Goal: Task Accomplishment & Management: Use online tool/utility

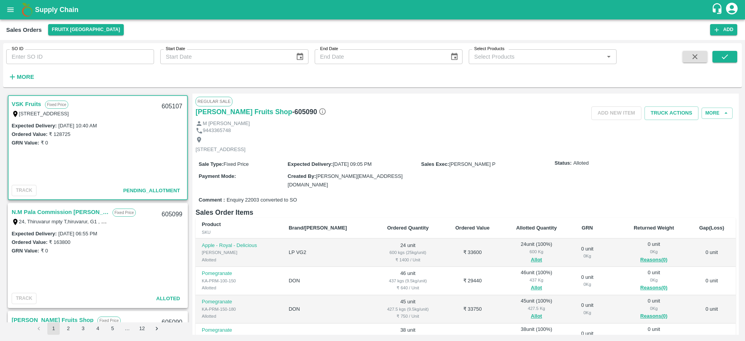
click at [22, 103] on link "VSK Fruits" at bounding box center [27, 104] width 30 height 10
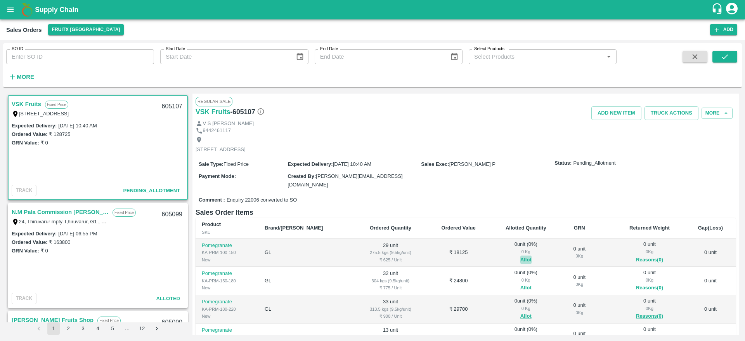
click at [521, 258] on button "Allot" at bounding box center [526, 259] width 11 height 9
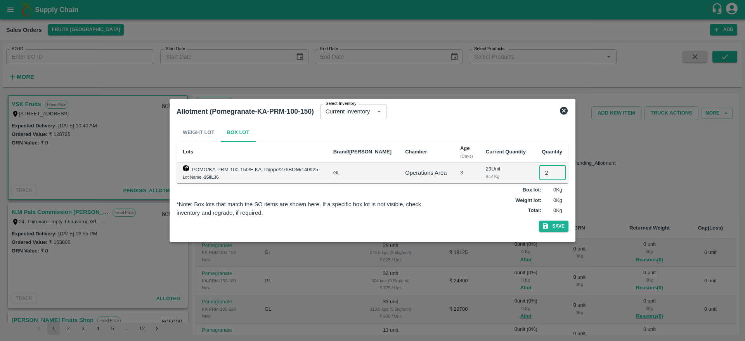
click at [540, 177] on input "2" at bounding box center [553, 172] width 26 height 15
type input "29"
click at [539, 221] on button "Save" at bounding box center [554, 226] width 30 height 11
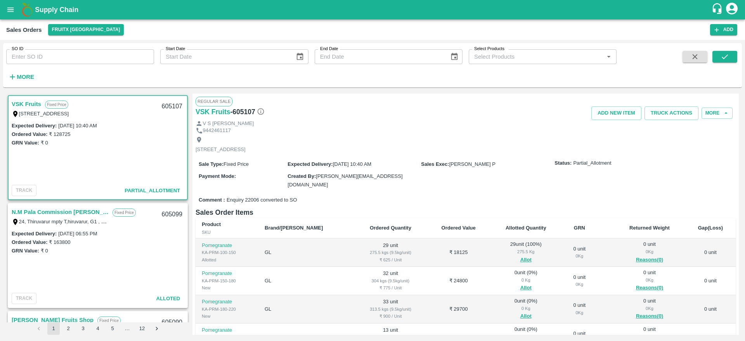
click at [166, 104] on div "605107" at bounding box center [172, 106] width 30 height 18
copy div "605107"
click at [521, 285] on button "Allot" at bounding box center [526, 287] width 11 height 9
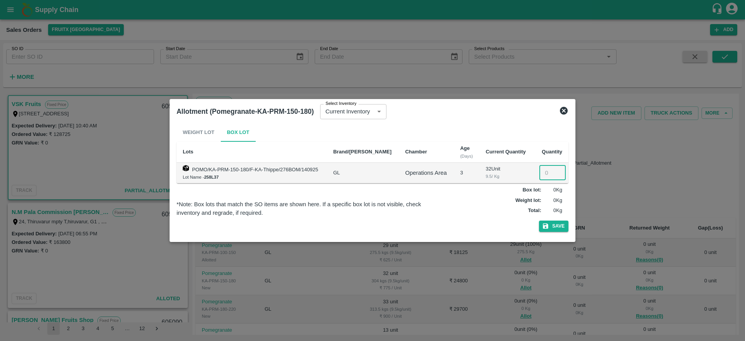
click at [543, 168] on input "number" at bounding box center [553, 172] width 26 height 15
type input "32"
click at [539, 221] on button "Save" at bounding box center [554, 226] width 30 height 11
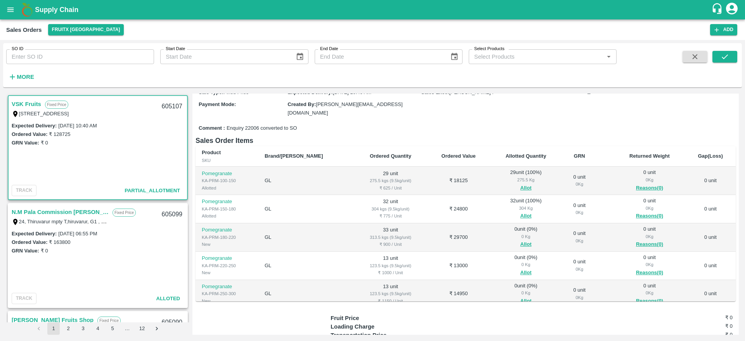
scroll to position [72, 0]
click at [521, 240] on button "Allot" at bounding box center [526, 244] width 11 height 9
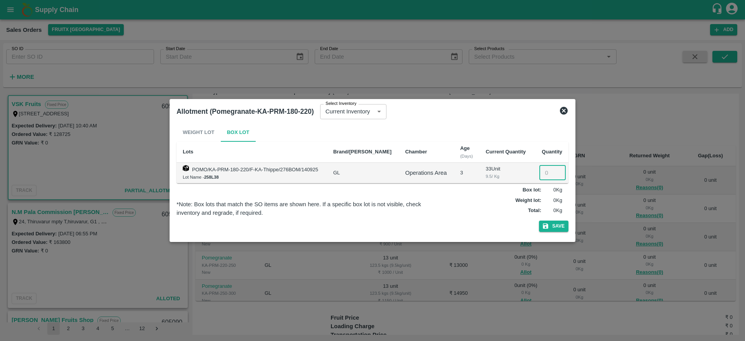
click at [545, 169] on input "number" at bounding box center [553, 172] width 26 height 15
type input "33"
click at [539, 221] on button "Save" at bounding box center [554, 226] width 30 height 11
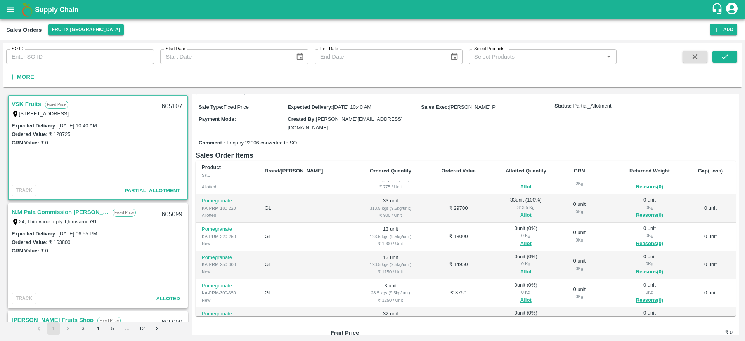
scroll to position [29, 0]
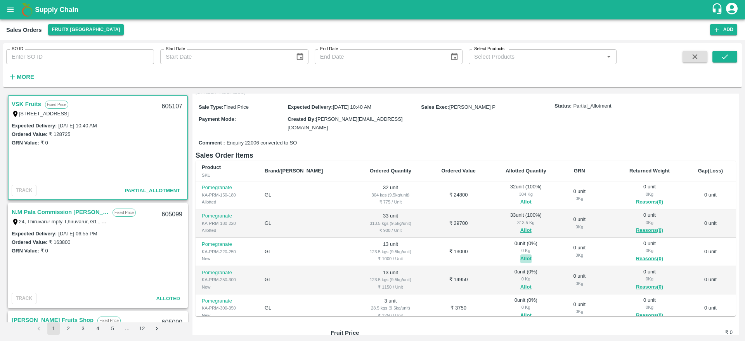
click at [521, 259] on button "Allot" at bounding box center [526, 258] width 11 height 9
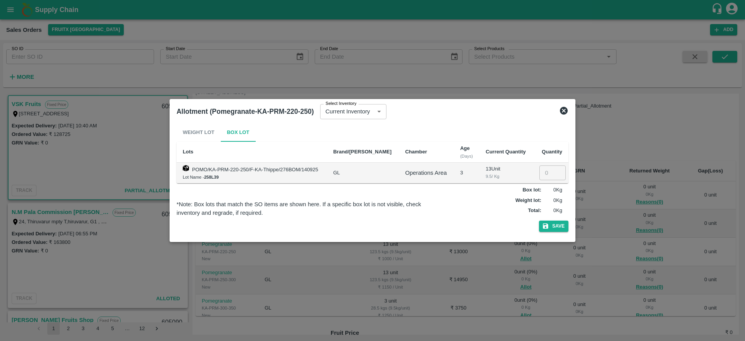
click at [542, 177] on input "number" at bounding box center [553, 172] width 26 height 15
type input "13"
click at [539, 221] on button "Save" at bounding box center [554, 226] width 30 height 11
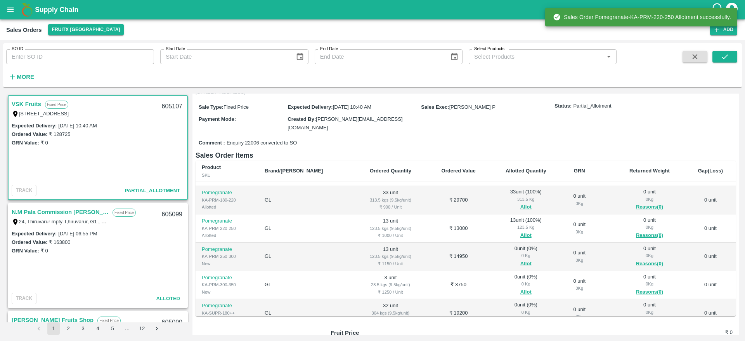
scroll to position [52, 0]
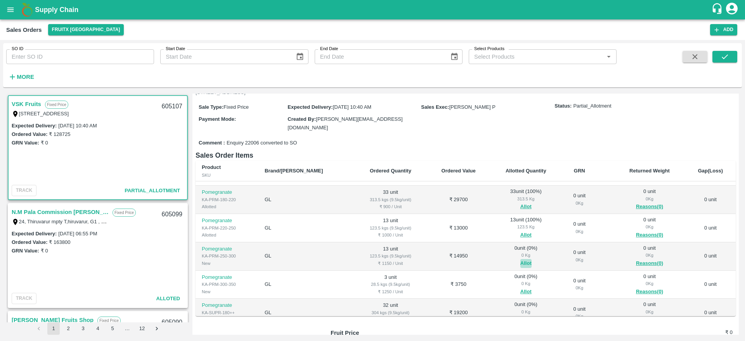
click at [521, 260] on button "Allot" at bounding box center [526, 263] width 11 height 9
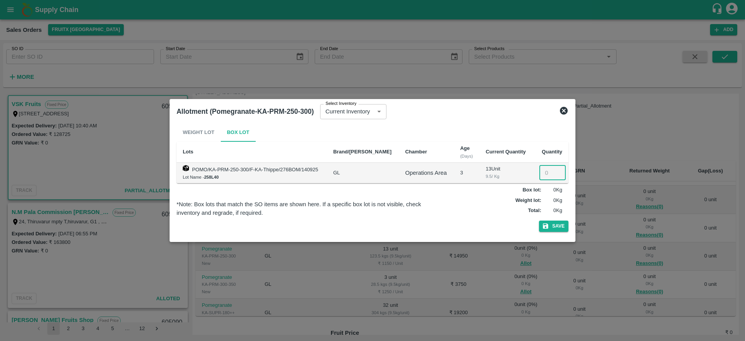
click at [547, 177] on input "number" at bounding box center [553, 172] width 26 height 15
type input "13"
click at [539, 221] on button "Save" at bounding box center [554, 226] width 30 height 11
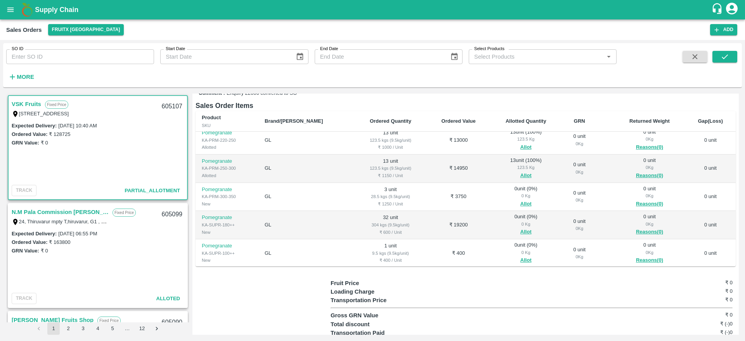
scroll to position [91, 0]
click at [521, 199] on button "Allot" at bounding box center [526, 203] width 11 height 9
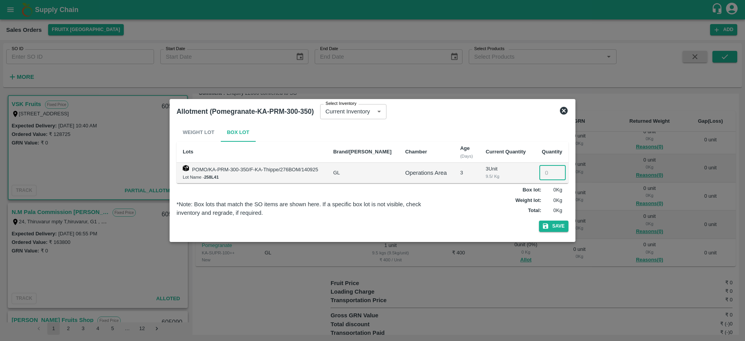
click at [540, 175] on input "number" at bounding box center [553, 172] width 26 height 15
type input "3"
click at [539, 221] on button "Save" at bounding box center [554, 226] width 30 height 11
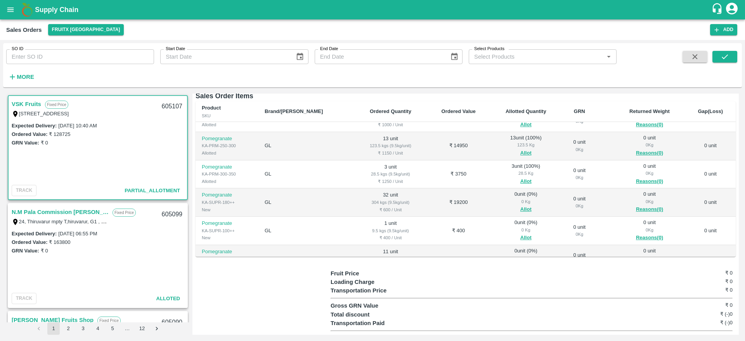
scroll to position [104, 0]
click at [521, 209] on button "Allot" at bounding box center [526, 209] width 11 height 9
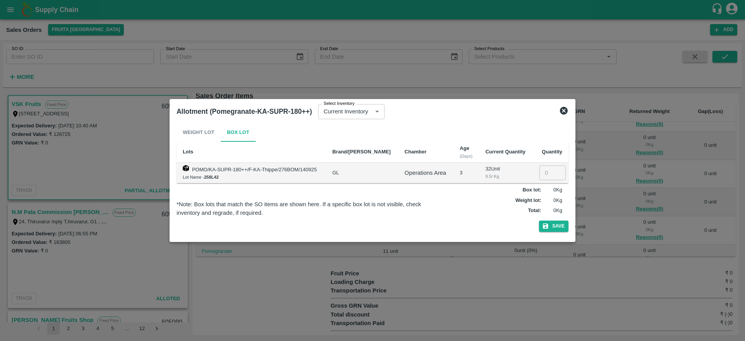
click at [540, 171] on input "number" at bounding box center [553, 172] width 26 height 15
type input "32"
click at [539, 221] on button "Save" at bounding box center [554, 226] width 30 height 11
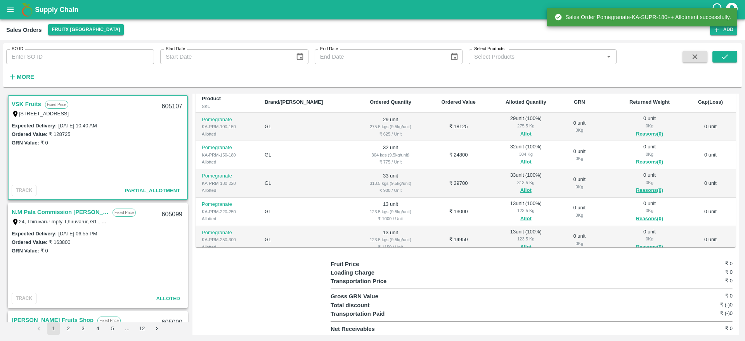
scroll to position [162, 0]
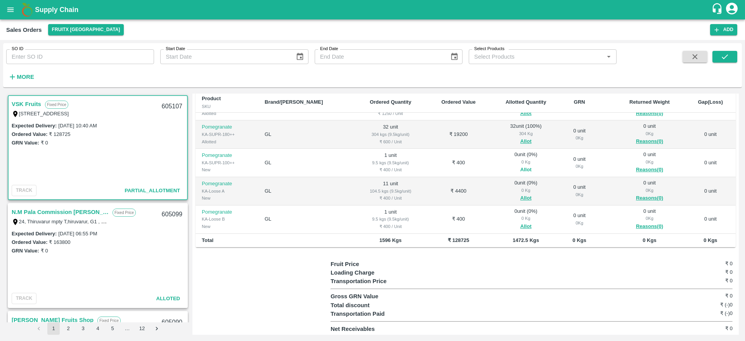
click at [521, 165] on button "Allot" at bounding box center [526, 169] width 11 height 9
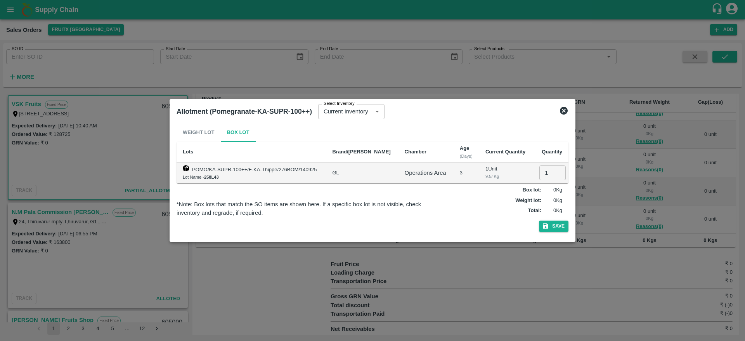
click at [540, 170] on input "1" at bounding box center [553, 172] width 26 height 15
type input "1"
click at [539, 221] on button "Save" at bounding box center [554, 226] width 30 height 11
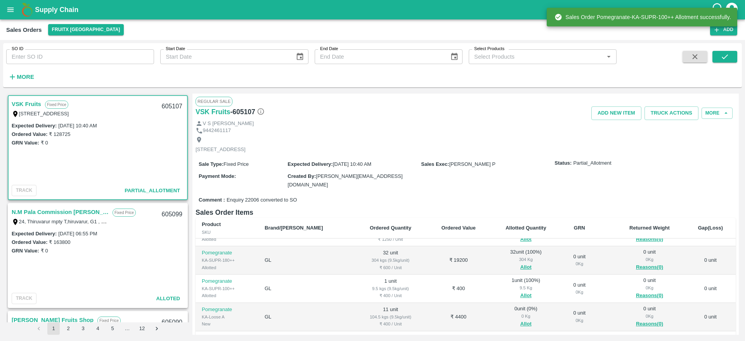
scroll to position [126, 0]
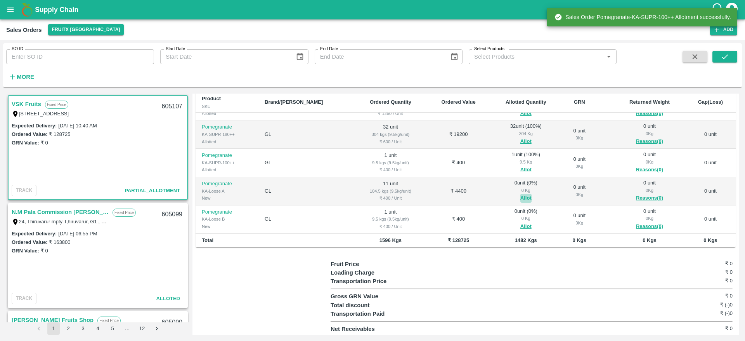
click at [521, 200] on button "Allot" at bounding box center [526, 198] width 11 height 9
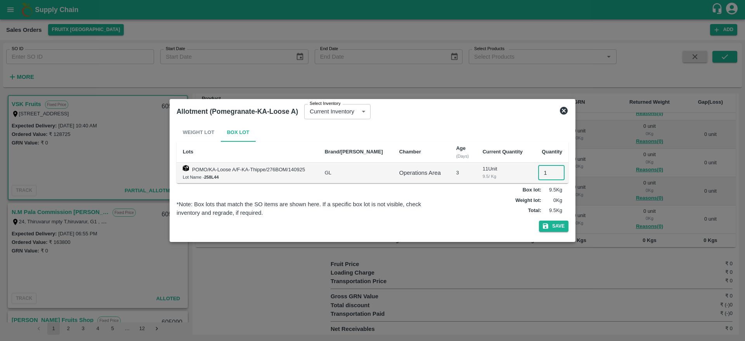
click at [542, 176] on input "1" at bounding box center [551, 172] width 26 height 15
type input "11"
click at [539, 221] on button "Save" at bounding box center [554, 226] width 30 height 11
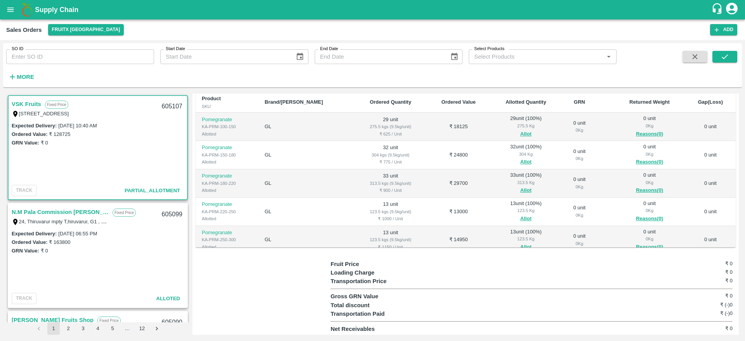
scroll to position [162, 0]
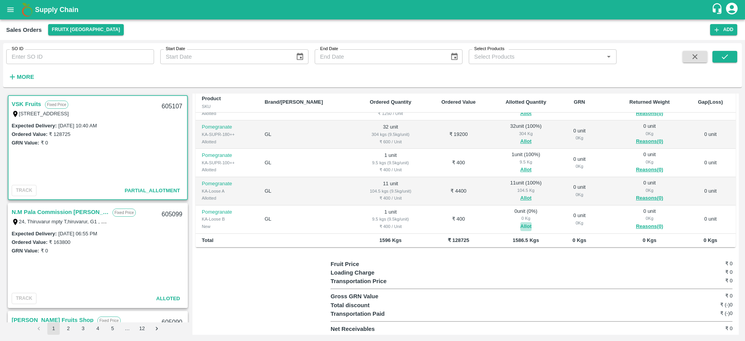
click at [521, 223] on button "Allot" at bounding box center [526, 226] width 11 height 9
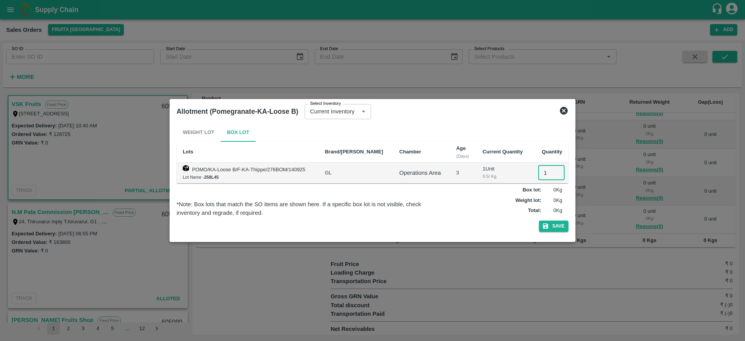
click at [549, 176] on input "1" at bounding box center [551, 172] width 26 height 15
type input "1"
click at [539, 221] on button "Save" at bounding box center [554, 226] width 30 height 11
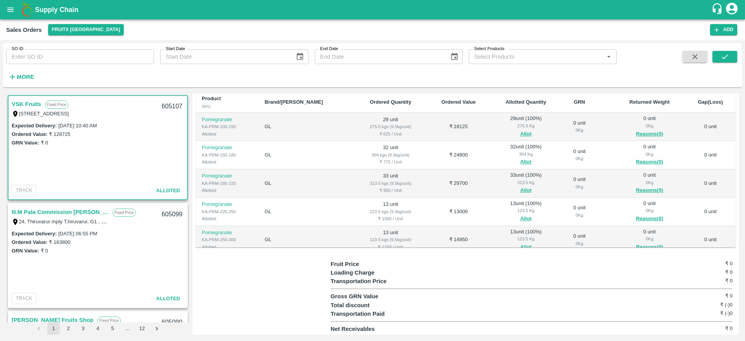
scroll to position [0, 0]
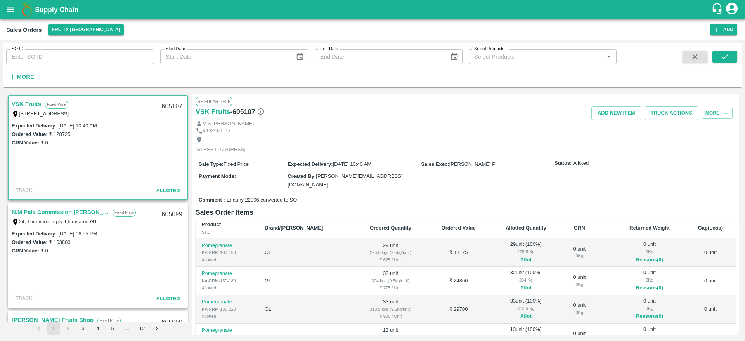
click at [166, 106] on div "605107" at bounding box center [172, 106] width 30 height 18
copy div "605107"
click at [673, 109] on button "Truck Actions" at bounding box center [672, 113] width 54 height 14
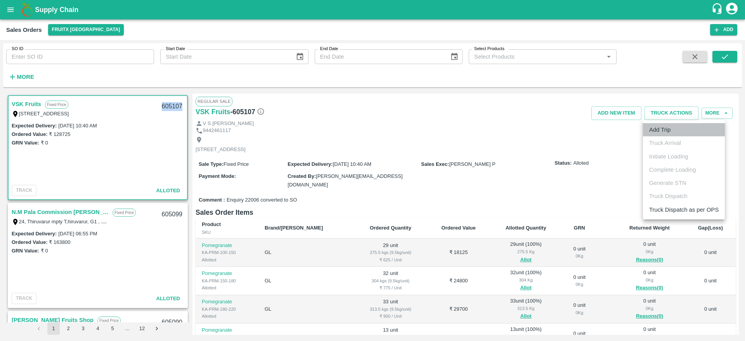
click at [672, 125] on li "Add Trip" at bounding box center [684, 129] width 82 height 13
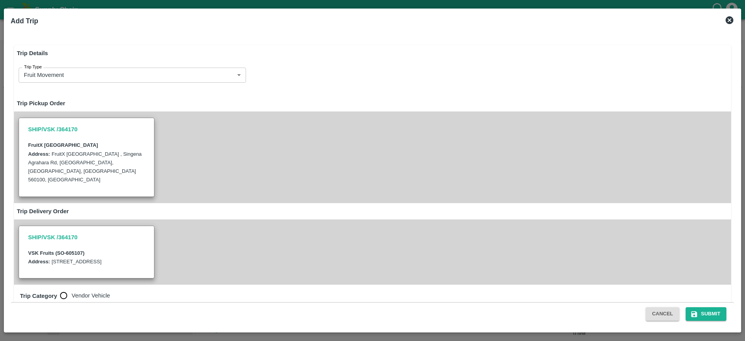
radio input "true"
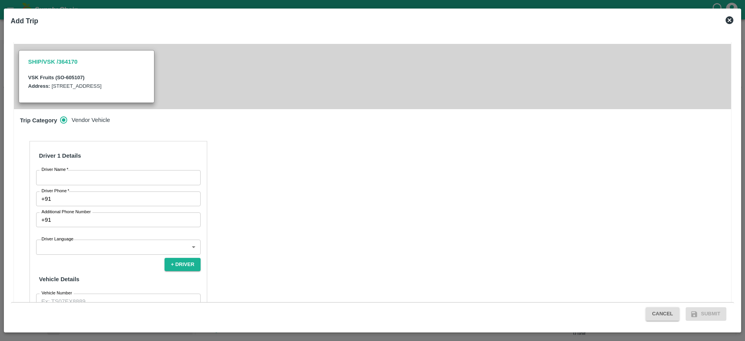
scroll to position [222, 0]
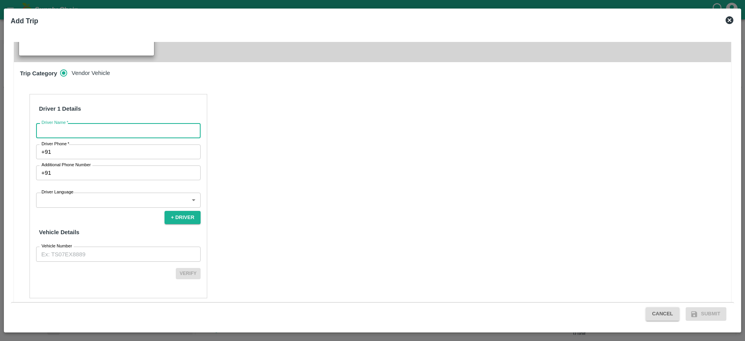
click at [139, 123] on input "Driver Name   *" at bounding box center [118, 130] width 165 height 15
type input "VSK"
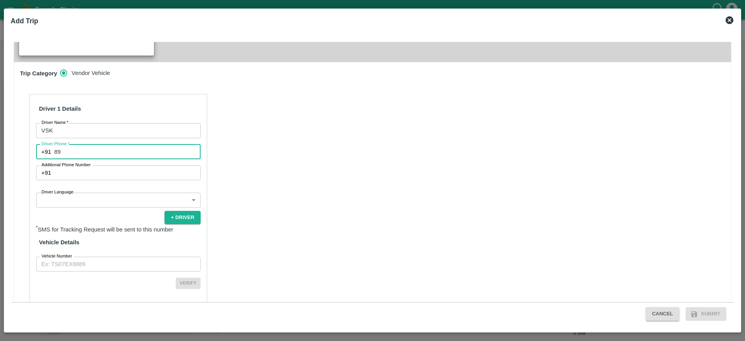
type input "8971481252"
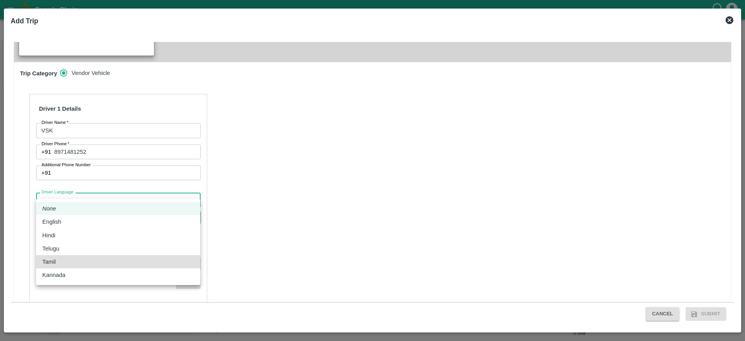
type input "ta"
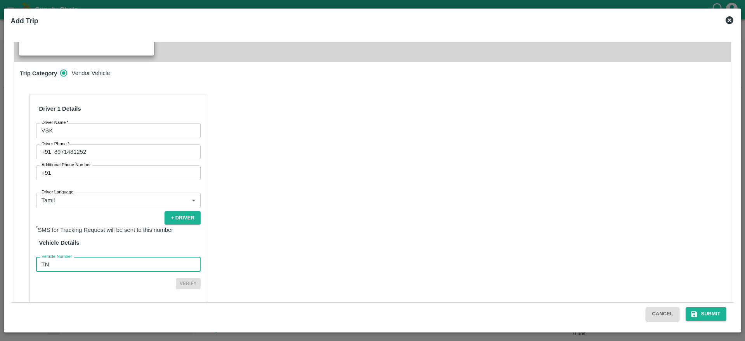
type input "TN07DA2578"
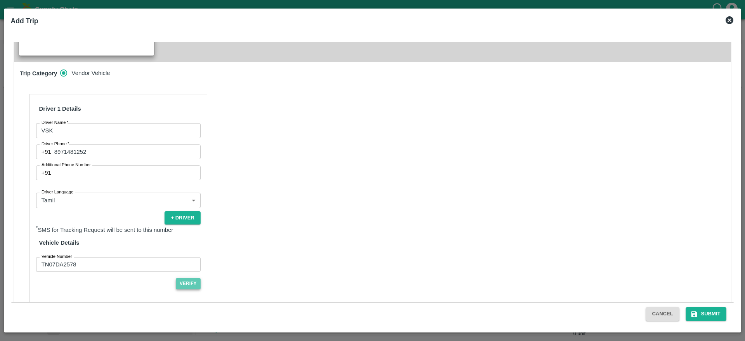
click at [188, 278] on button "Verify" at bounding box center [188, 283] width 25 height 11
click at [723, 316] on button "Submit" at bounding box center [706, 314] width 41 height 14
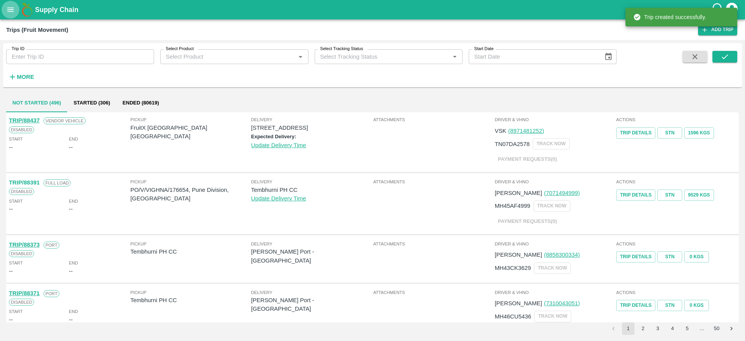
click at [10, 7] on icon "open drawer" at bounding box center [10, 9] width 7 height 4
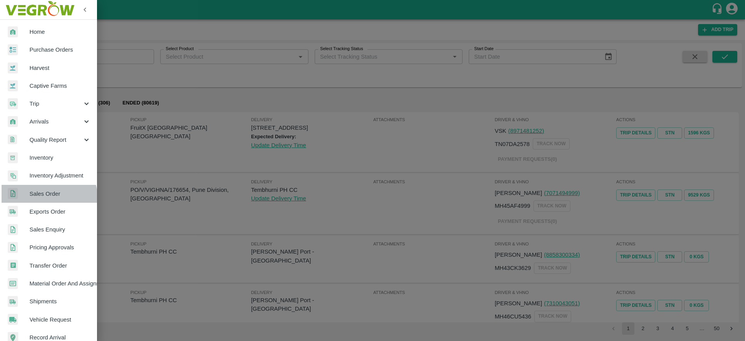
click at [46, 198] on link "Sales Order" at bounding box center [48, 194] width 97 height 18
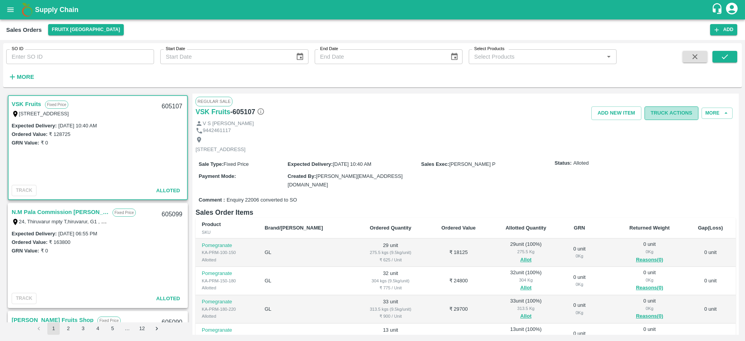
click at [666, 115] on button "Truck Actions" at bounding box center [672, 113] width 54 height 14
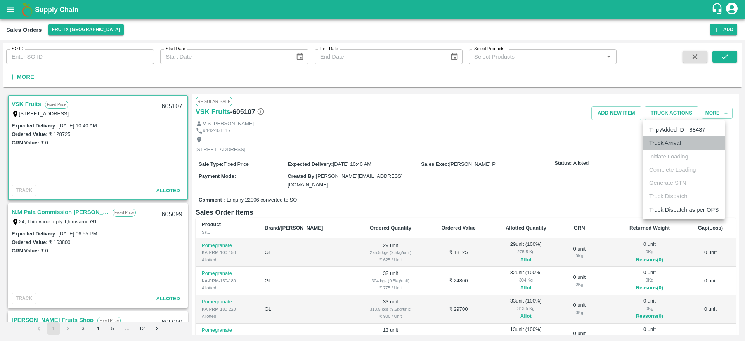
click at [683, 142] on li "Truck Arrival" at bounding box center [684, 142] width 82 height 13
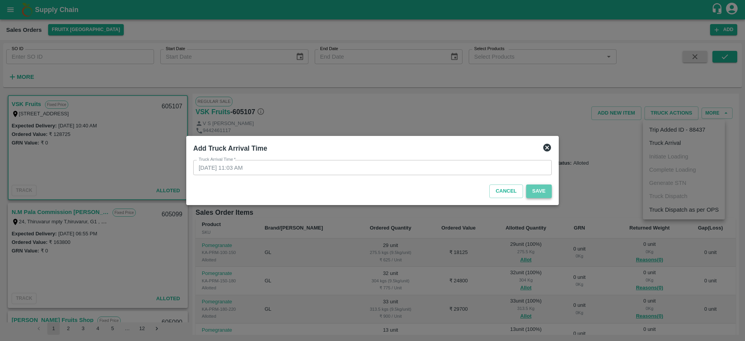
click at [546, 195] on button "Save" at bounding box center [539, 191] width 26 height 14
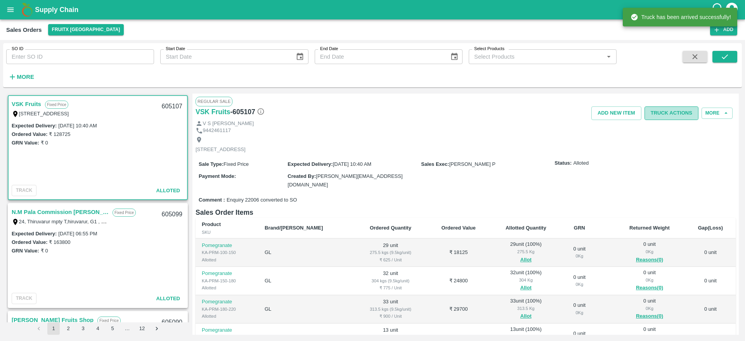
click at [668, 113] on button "Truck Actions" at bounding box center [672, 113] width 54 height 14
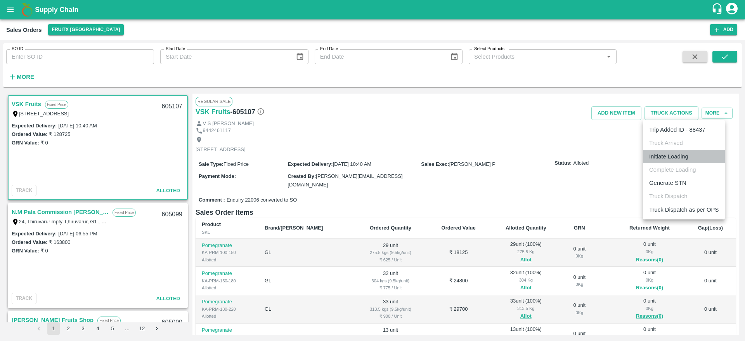
click at [671, 160] on li "Initiate Loading" at bounding box center [684, 156] width 82 height 13
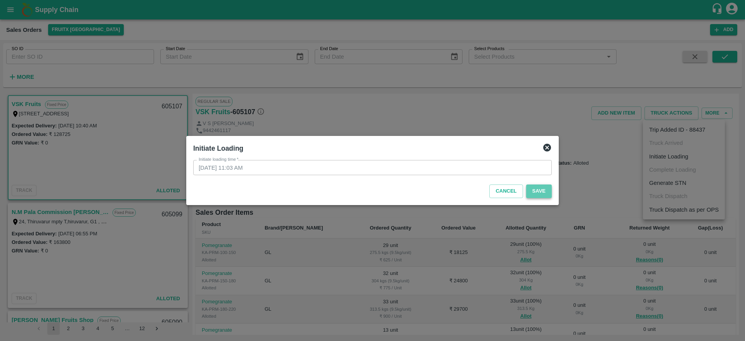
click at [533, 191] on button "Save" at bounding box center [539, 191] width 26 height 14
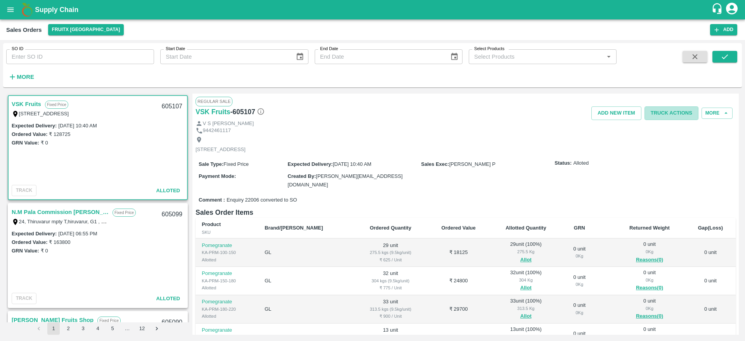
click at [683, 113] on button "Truck Actions" at bounding box center [672, 113] width 54 height 14
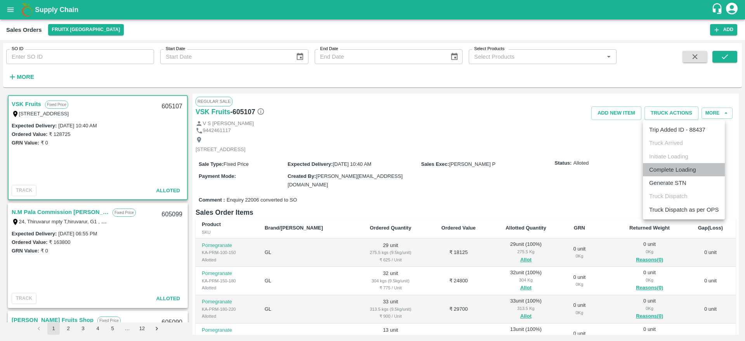
click at [677, 165] on li "Complete Loading" at bounding box center [684, 169] width 82 height 13
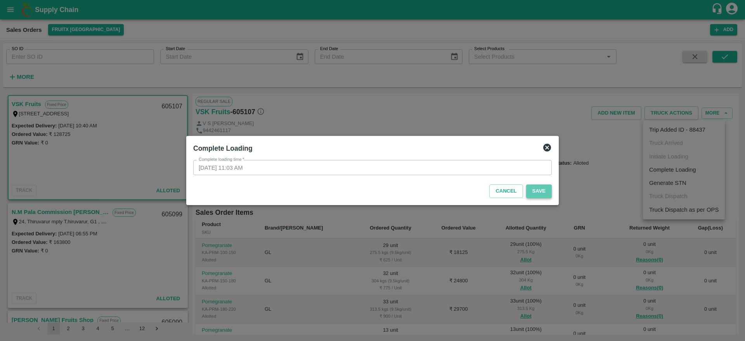
click at [545, 189] on button "Save" at bounding box center [539, 191] width 26 height 14
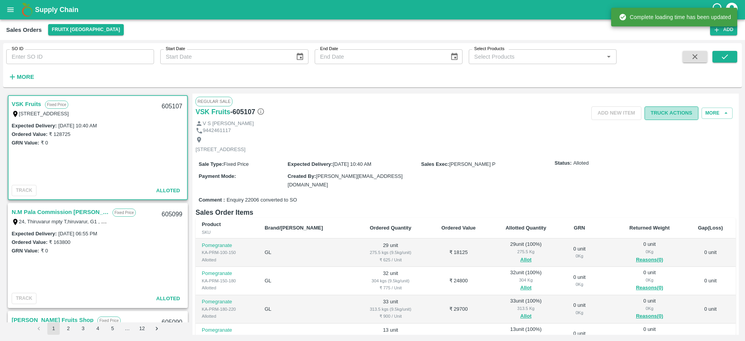
click at [665, 109] on button "Truck Actions" at bounding box center [672, 113] width 54 height 14
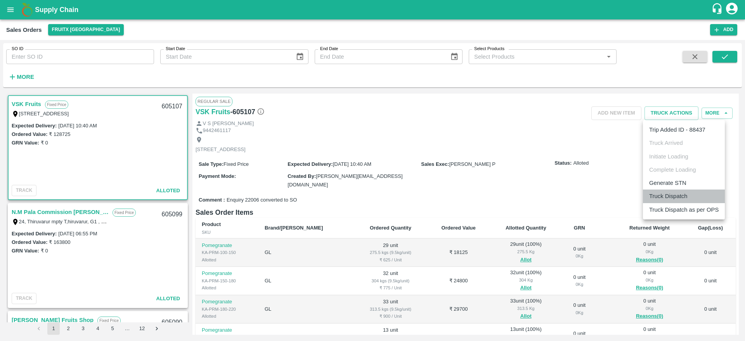
click at [664, 196] on li "Truck Dispatch" at bounding box center [684, 195] width 82 height 13
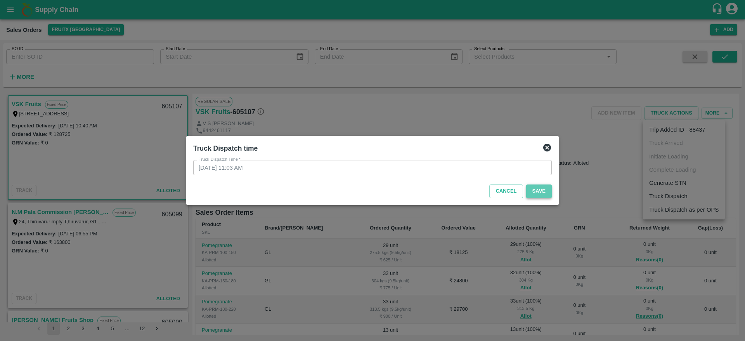
click at [536, 186] on button "Save" at bounding box center [539, 191] width 26 height 14
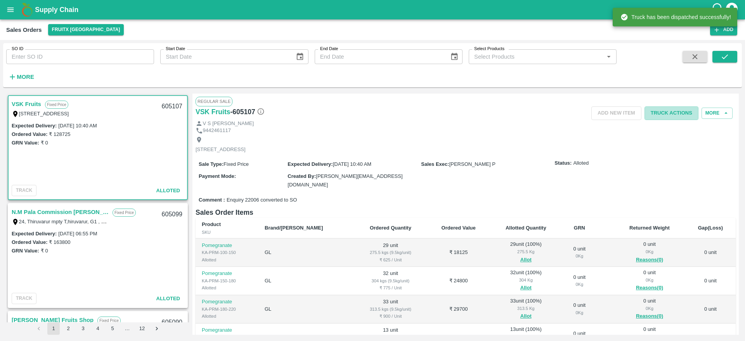
click at [679, 116] on button "Truck Actions" at bounding box center [672, 113] width 54 height 14
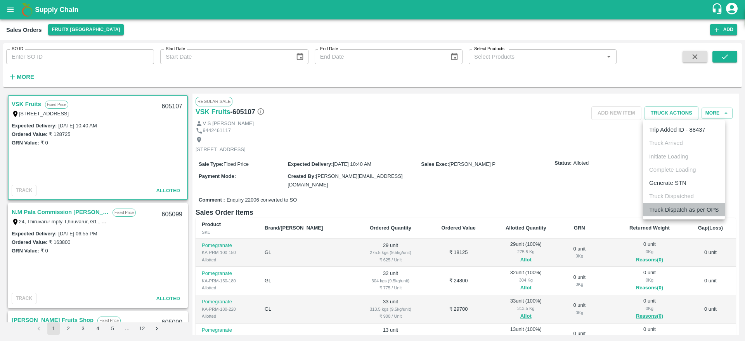
click at [687, 211] on li "Truck Dispatch as per OPS" at bounding box center [684, 209] width 82 height 13
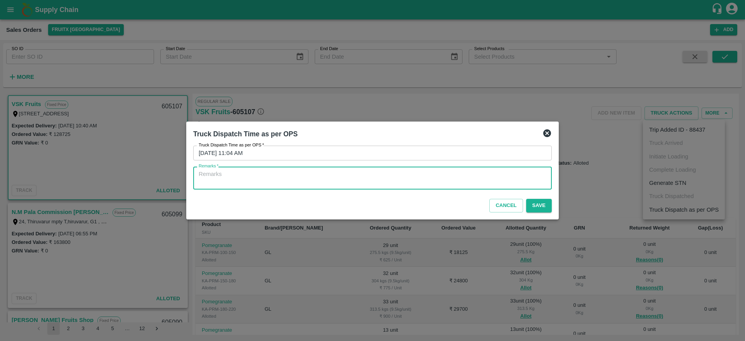
click at [441, 183] on textarea "Remarks   *" at bounding box center [373, 178] width 348 height 16
type textarea "otd"
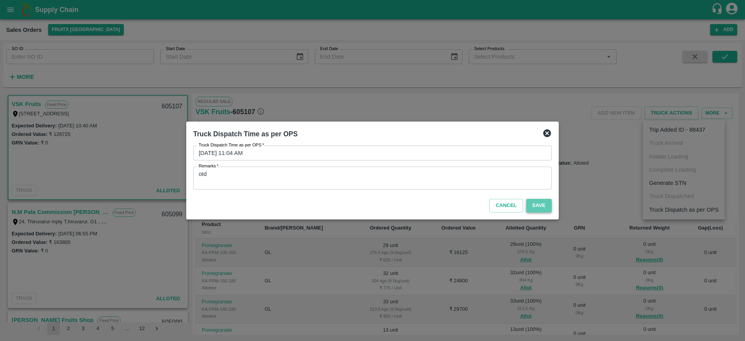
click at [534, 206] on button "Save" at bounding box center [539, 206] width 26 height 14
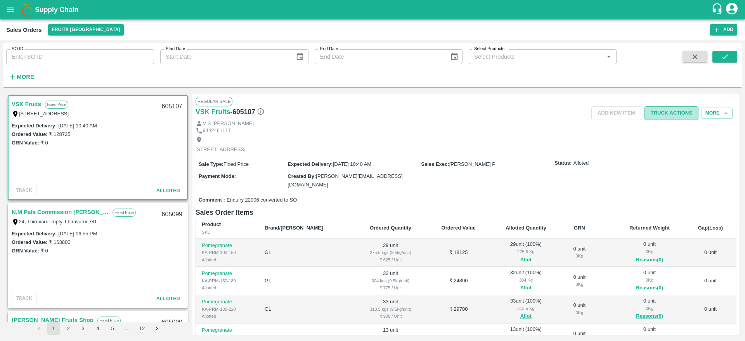
click at [680, 112] on button "Truck Actions" at bounding box center [672, 113] width 54 height 14
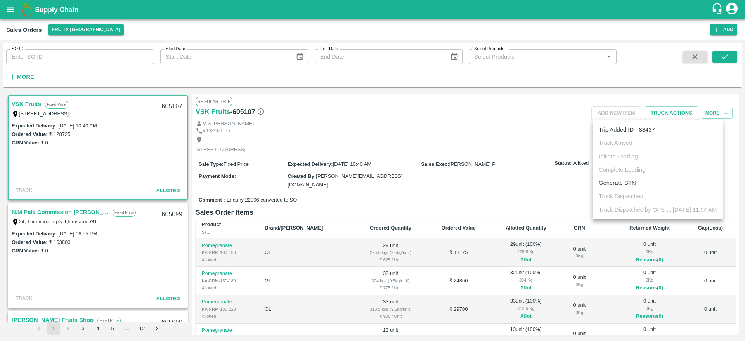
click at [493, 151] on div at bounding box center [372, 170] width 745 height 341
click at [170, 106] on div "605107" at bounding box center [172, 106] width 30 height 18
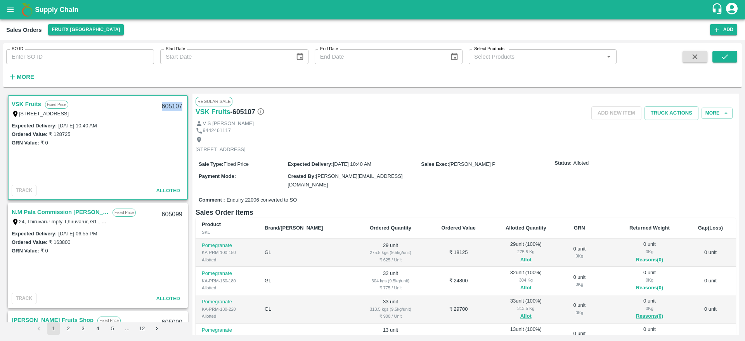
click at [170, 106] on div "605107" at bounding box center [172, 106] width 30 height 18
copy div "605107"
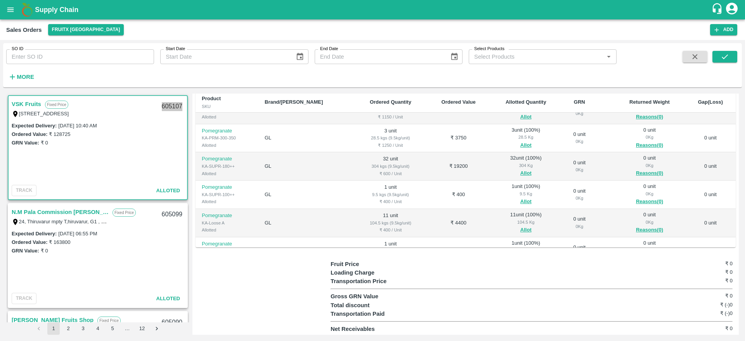
scroll to position [162, 0]
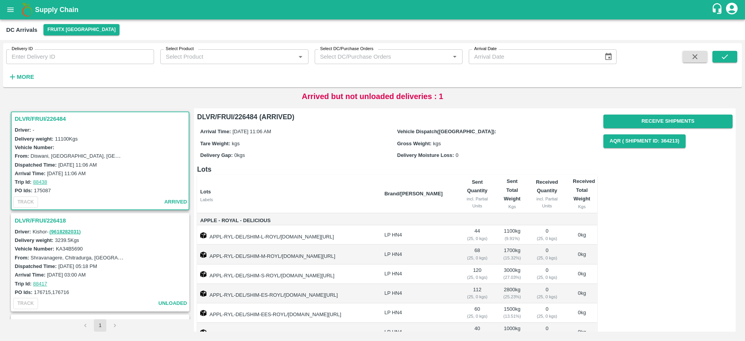
scroll to position [36, 0]
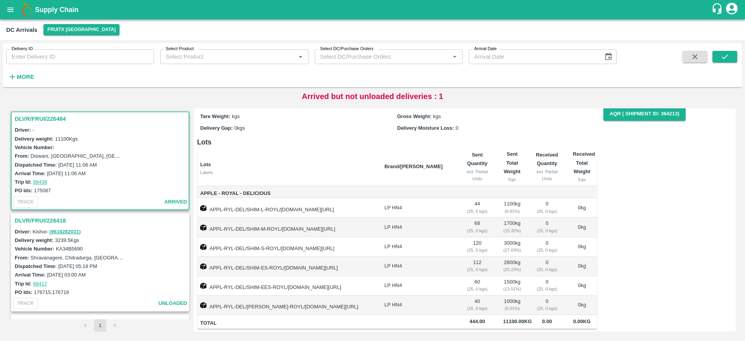
click at [31, 223] on h3 "DLVR/FRUI/226418" at bounding box center [101, 220] width 173 height 10
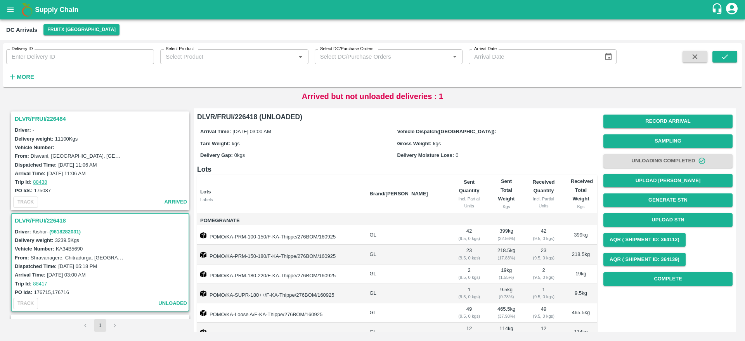
click at [49, 116] on h3 "DLVR/FRUI/226484" at bounding box center [101, 119] width 173 height 10
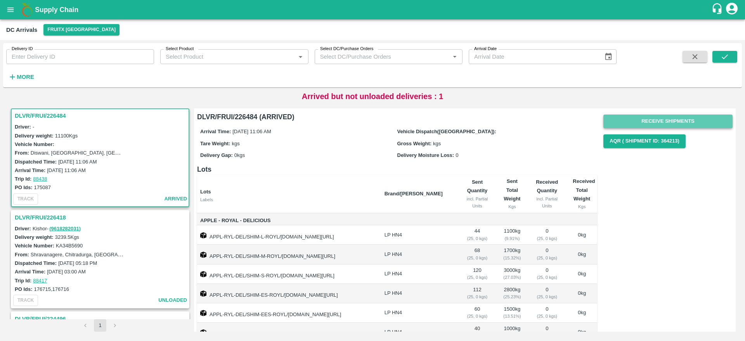
click at [664, 123] on button "Receive Shipments" at bounding box center [668, 122] width 129 height 14
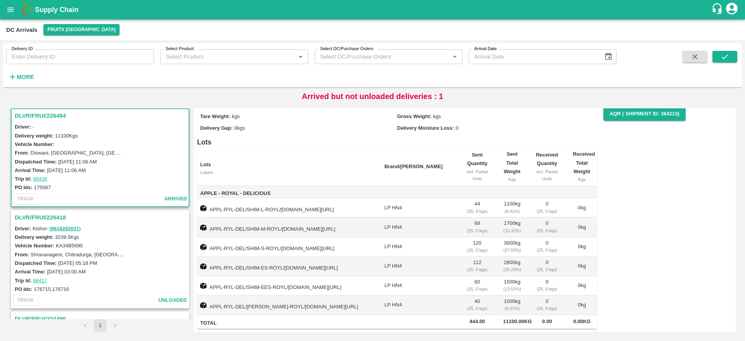
scroll to position [8, 0]
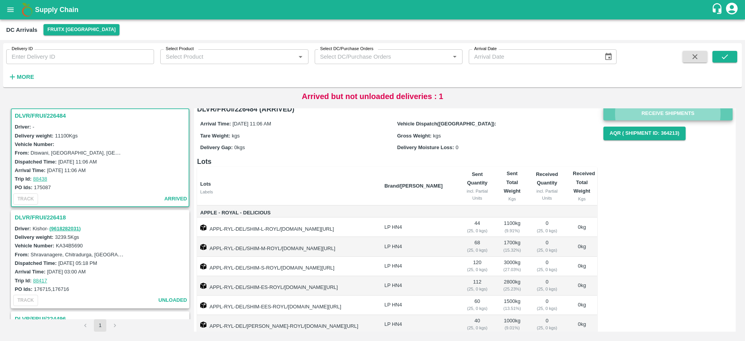
click at [664, 118] on button "Receive Shipments" at bounding box center [668, 114] width 129 height 14
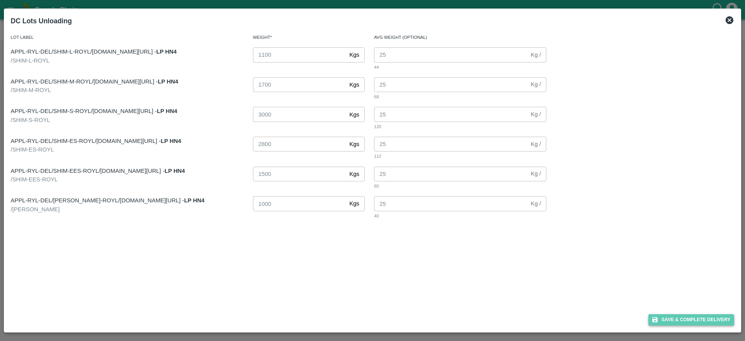
click at [701, 318] on button "Save & Complete Delivery" at bounding box center [692, 319] width 86 height 11
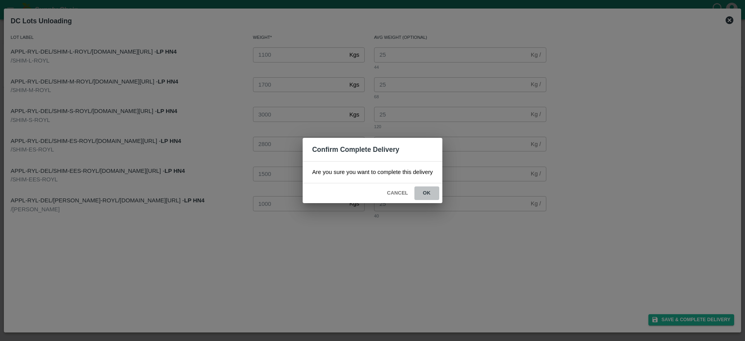
click at [428, 189] on button "ok" at bounding box center [427, 193] width 25 height 14
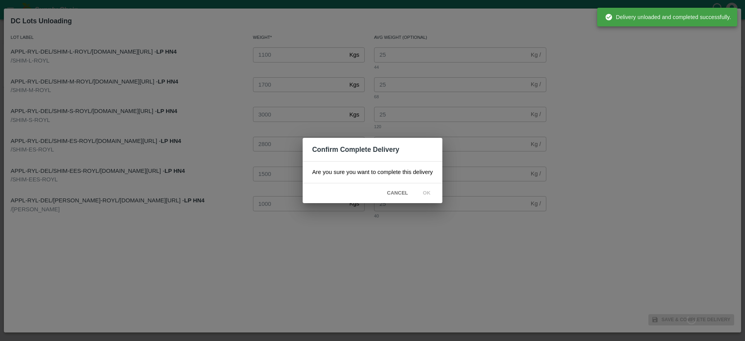
scroll to position [0, 0]
